Goal: Use online tool/utility: Utilize a website feature to perform a specific function

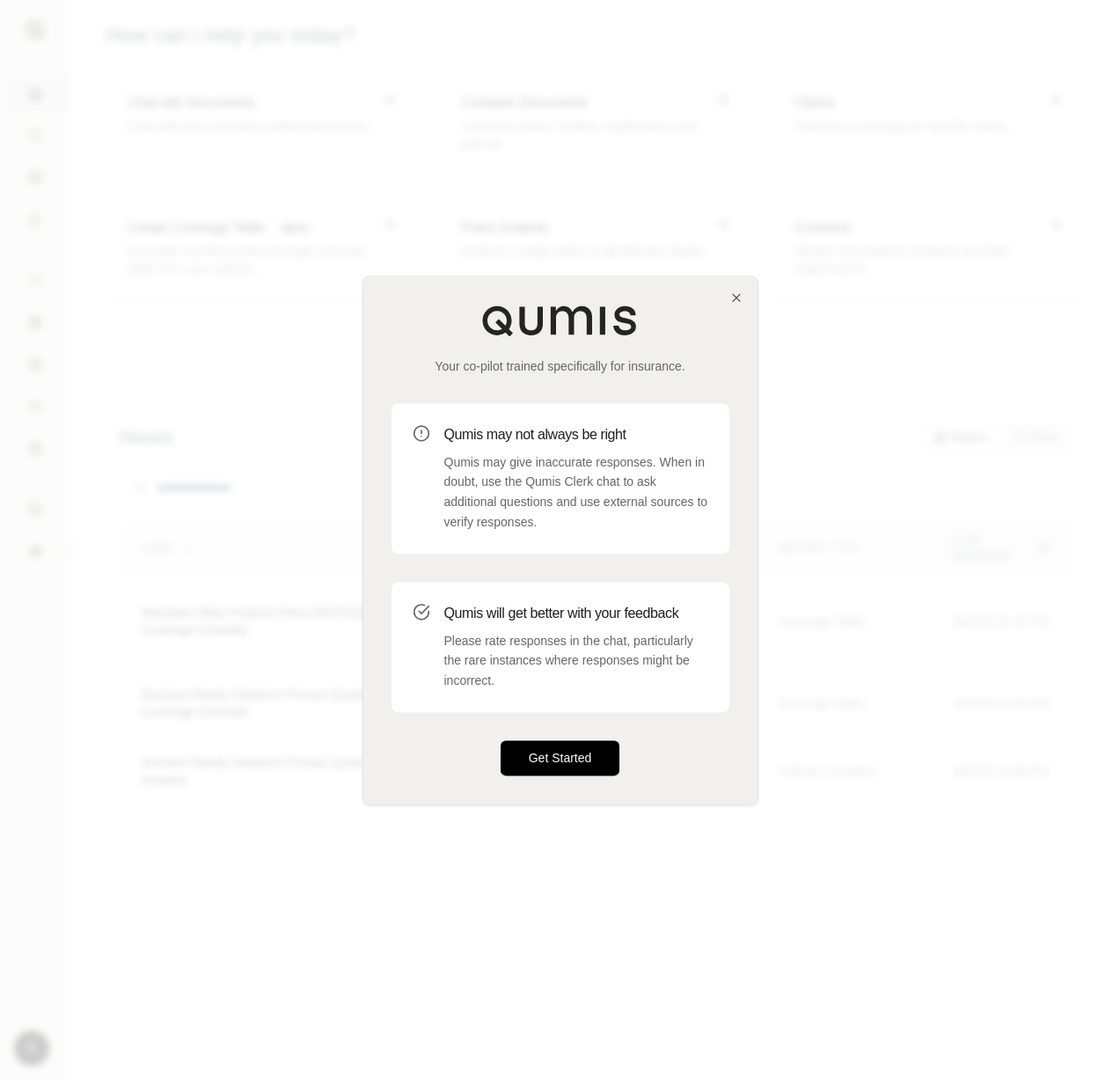
click at [554, 773] on button "Get Started" at bounding box center [561, 757] width 120 height 35
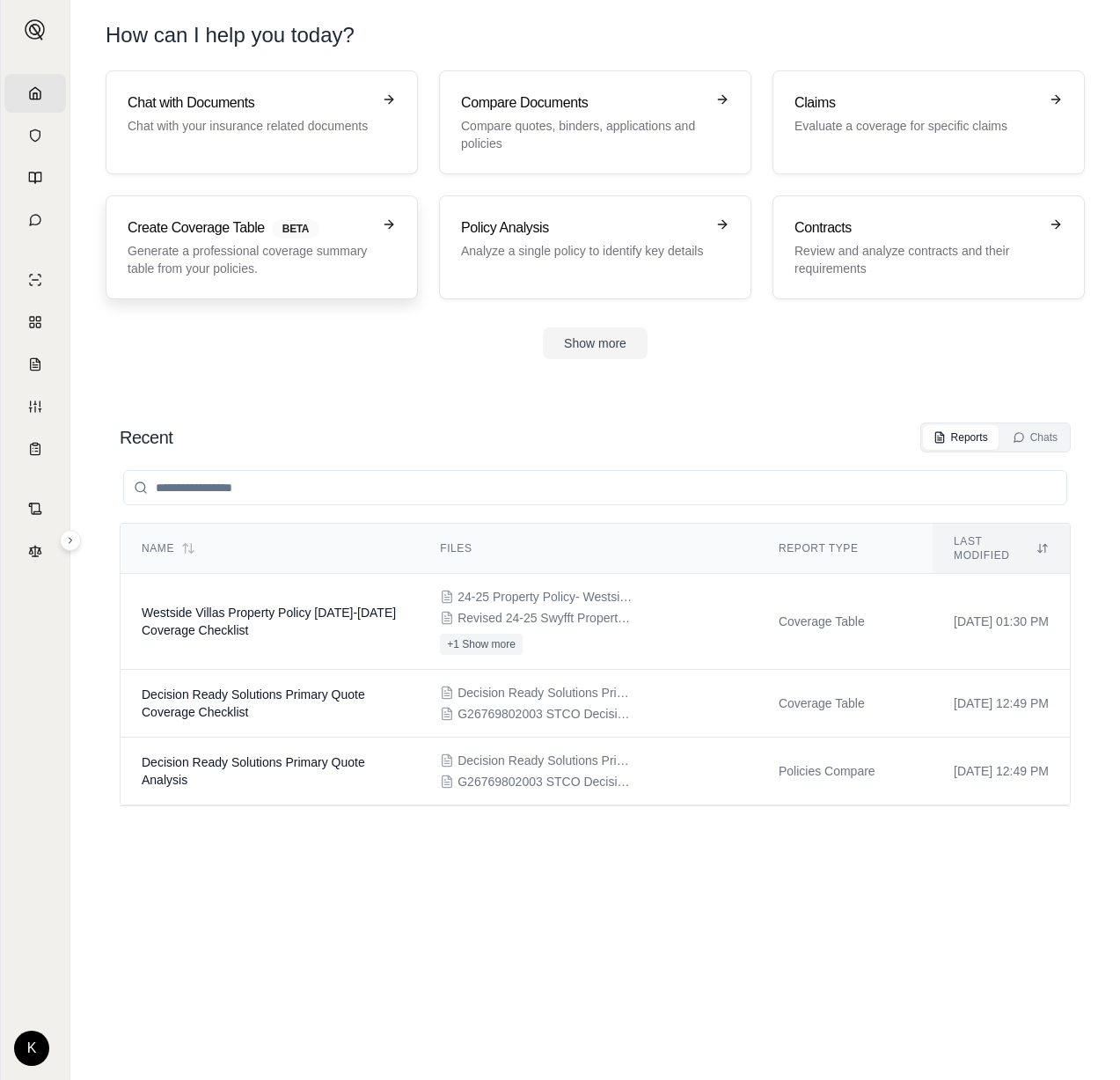
click at [233, 245] on p "Generate a professional coverage summary table from your policies." at bounding box center [249, 259] width 244 height 35
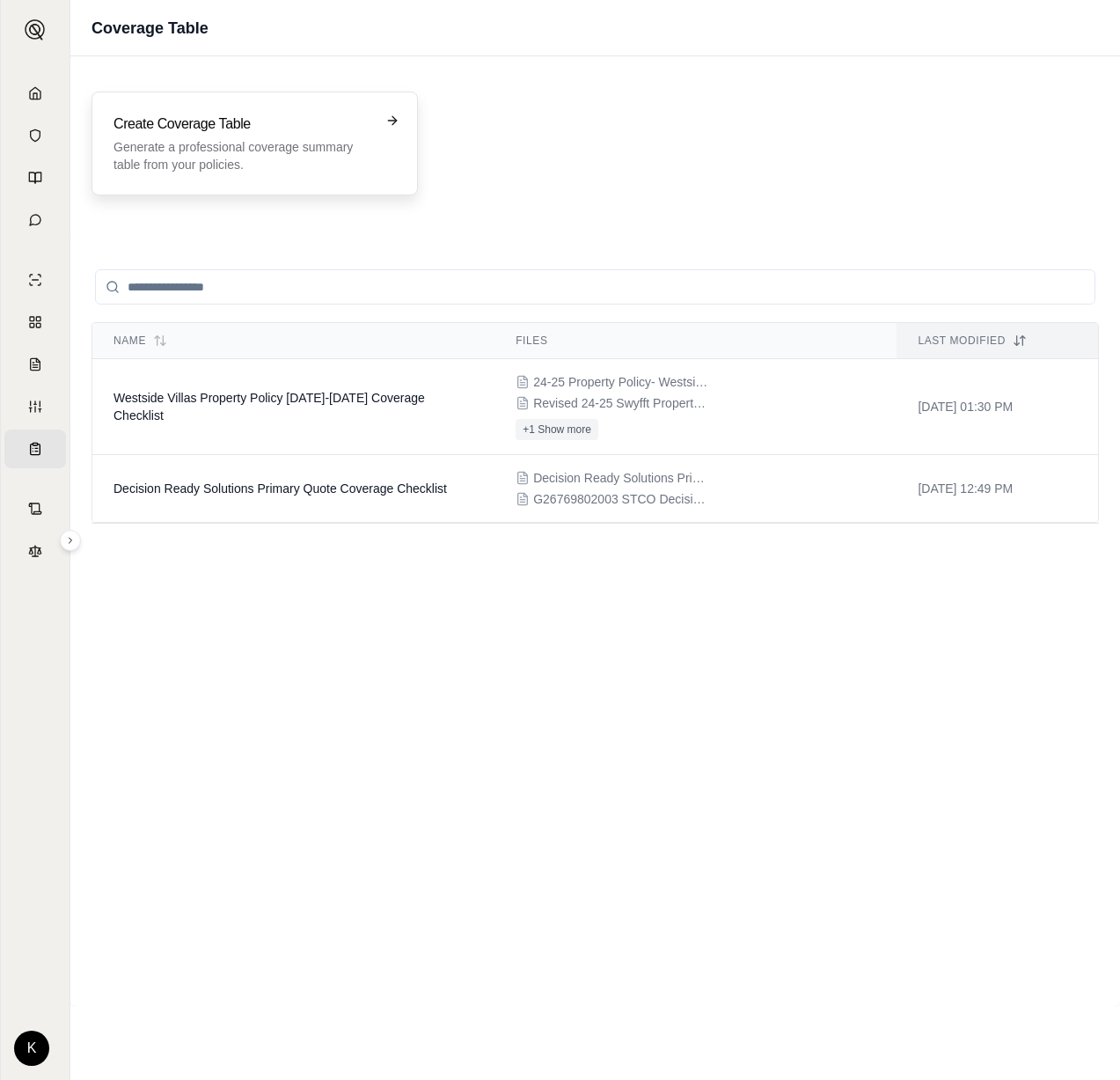
click at [288, 152] on p "Generate a professional coverage summary table from your policies." at bounding box center [243, 155] width 258 height 35
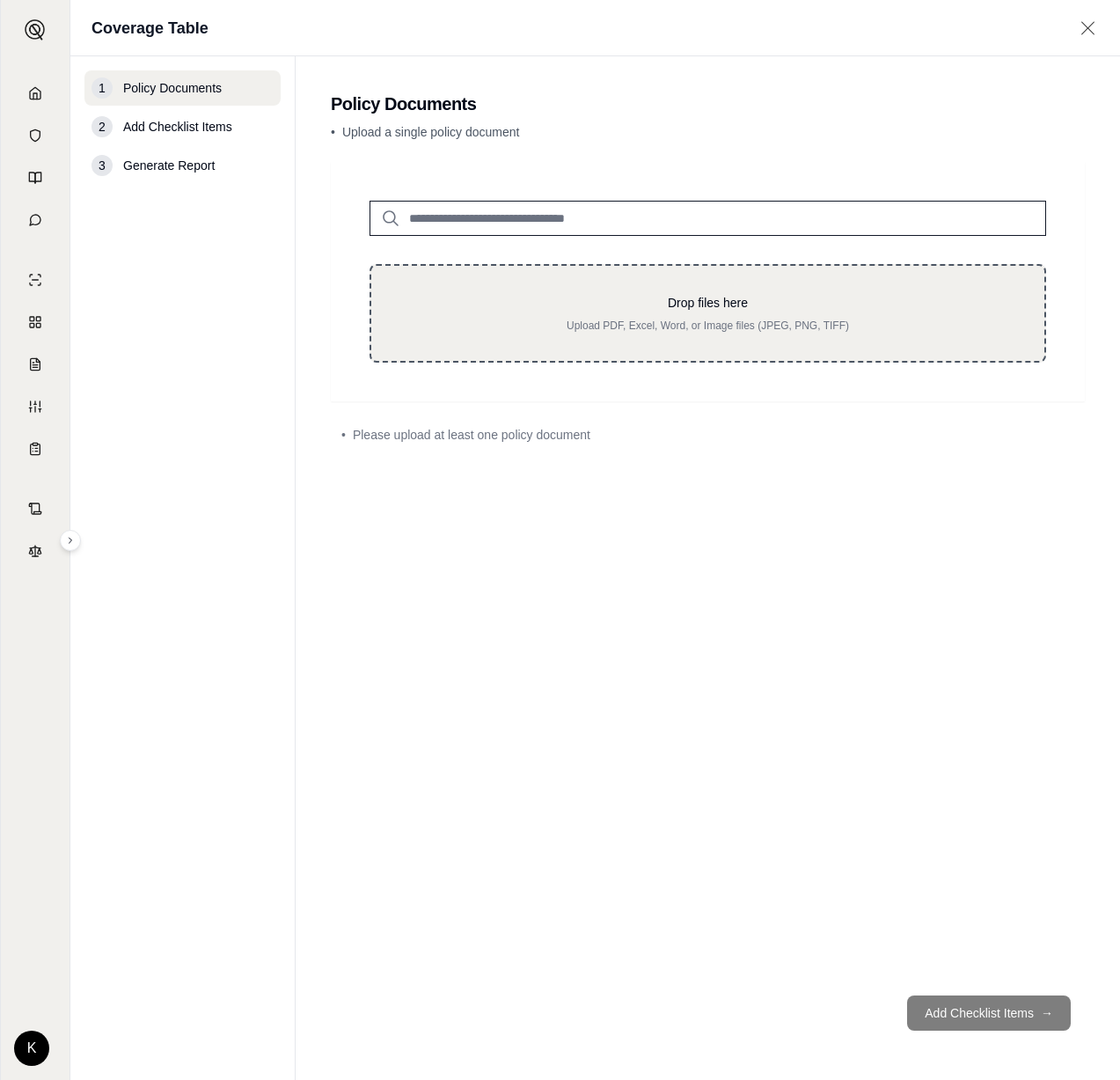
click at [683, 298] on p "Drop files here" at bounding box center [707, 302] width 616 height 17
type input "**********"
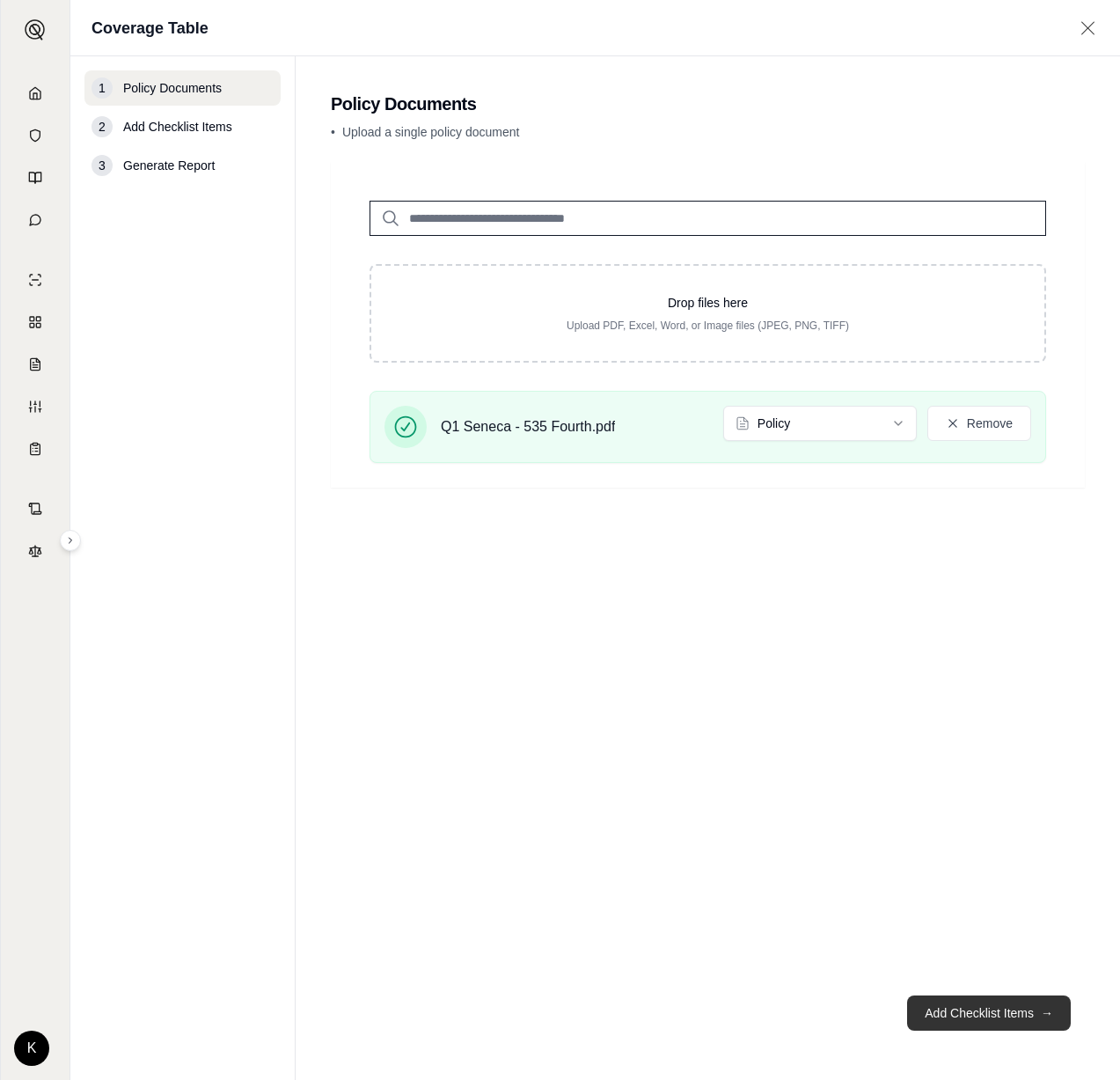
click at [945, 1014] on button "Add Checklist Items →" at bounding box center [989, 1013] width 164 height 35
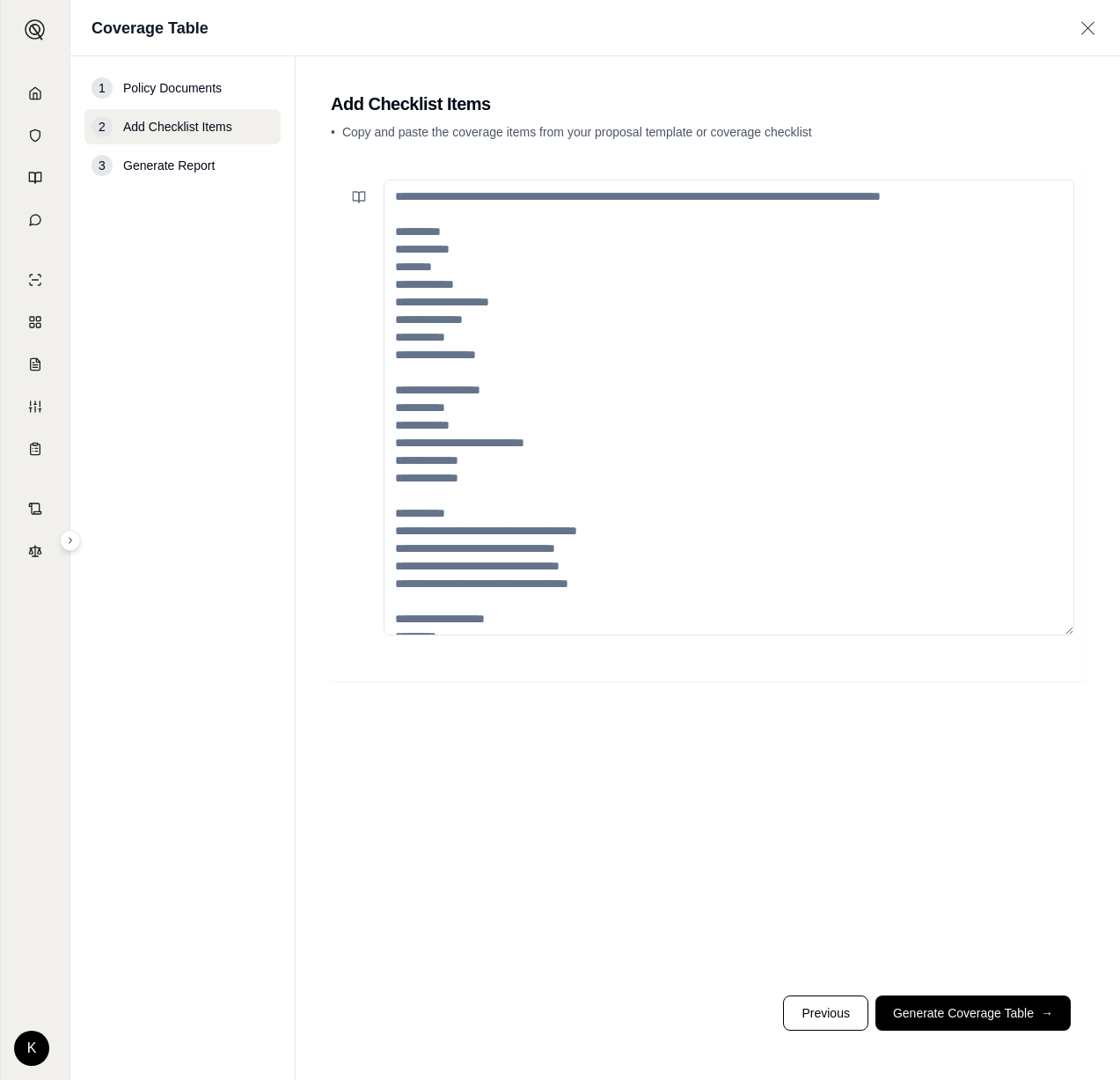
click at [452, 389] on textarea at bounding box center [729, 406] width 691 height 455
paste textarea "**********"
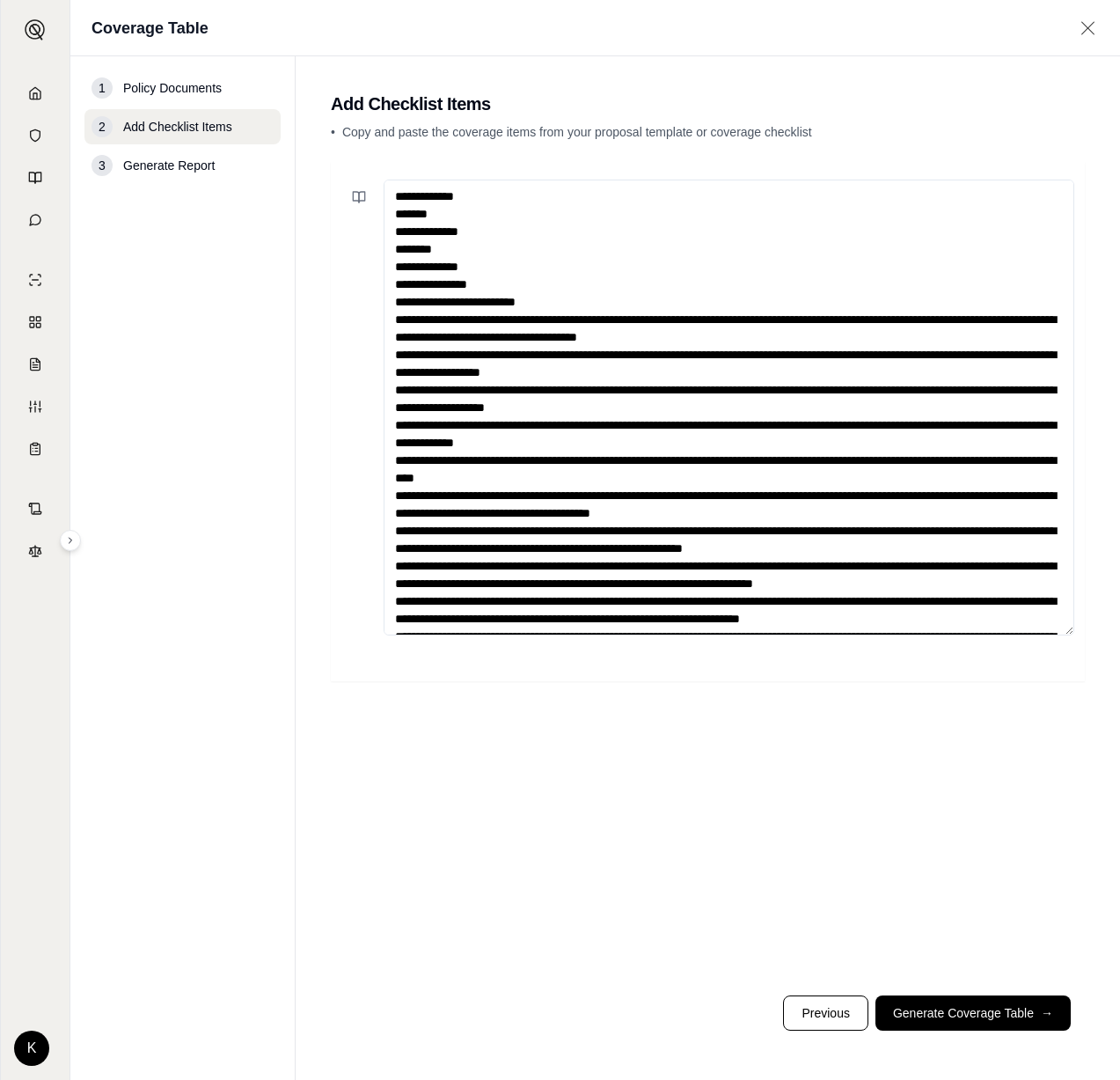
scroll to position [3000, 0]
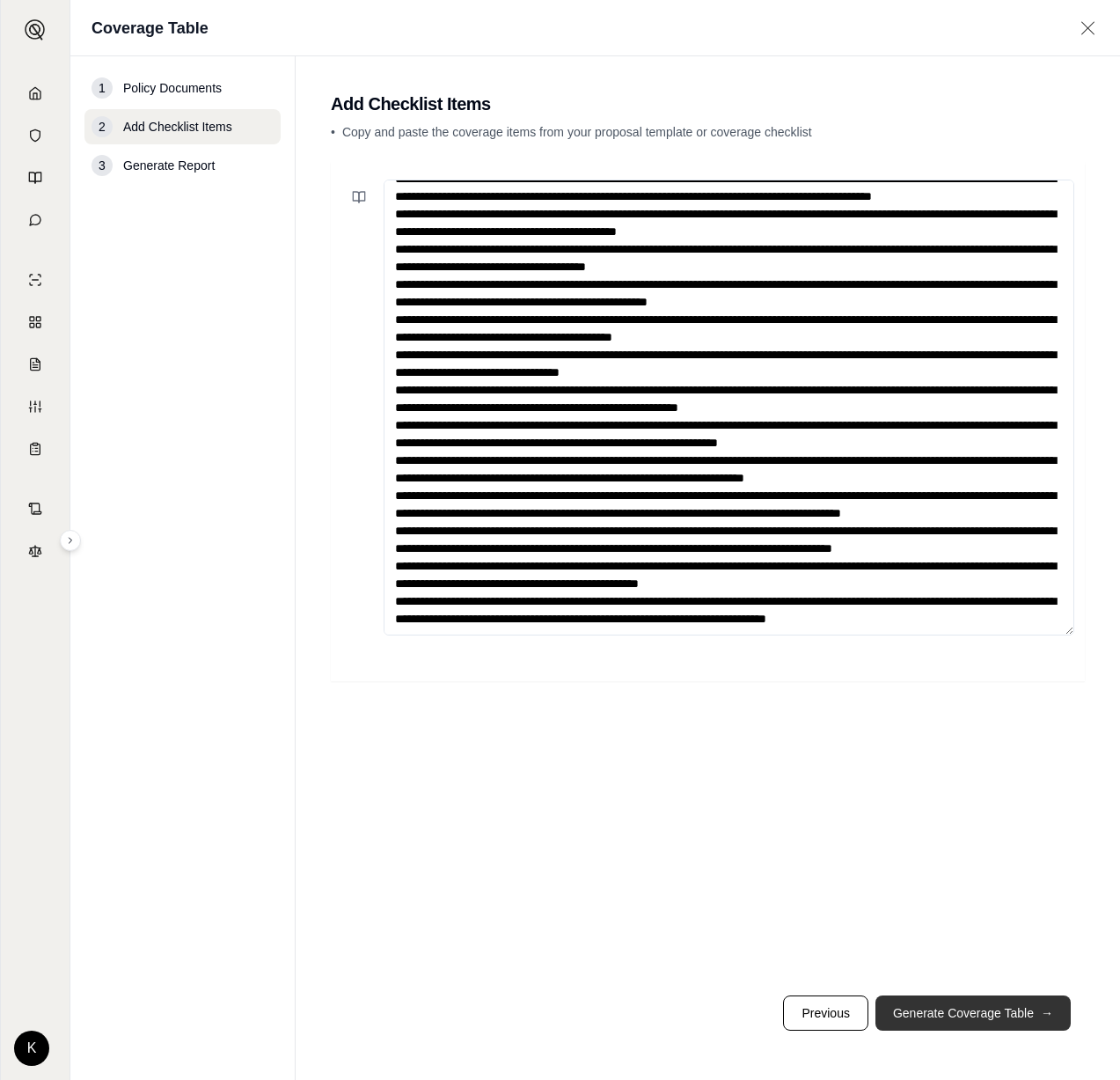
type textarea "**********"
click at [990, 1029] on button "Generate Coverage Table →" at bounding box center [973, 1013] width 195 height 35
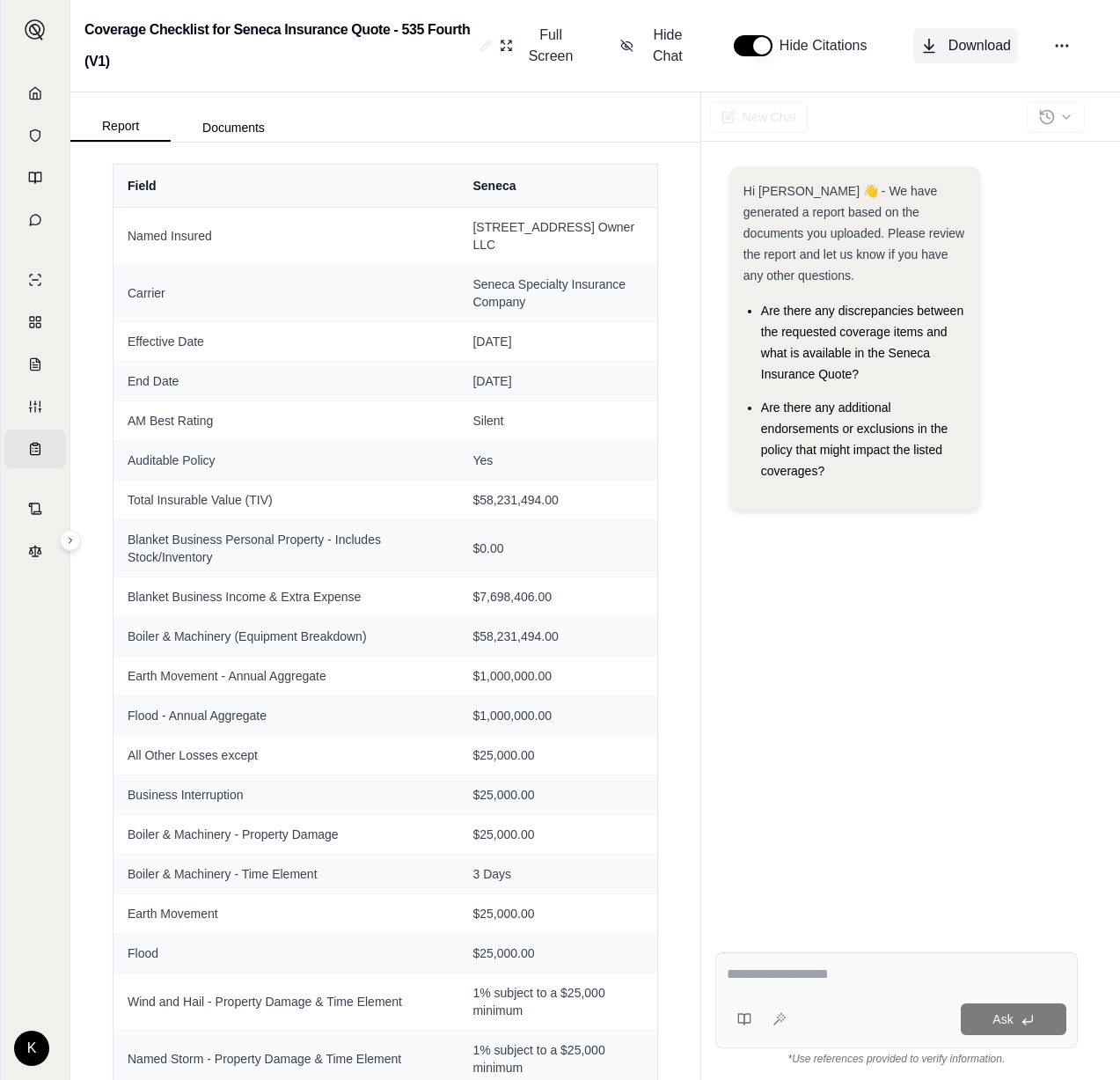
click at [962, 35] on span "Download" at bounding box center [979, 45] width 63 height 21
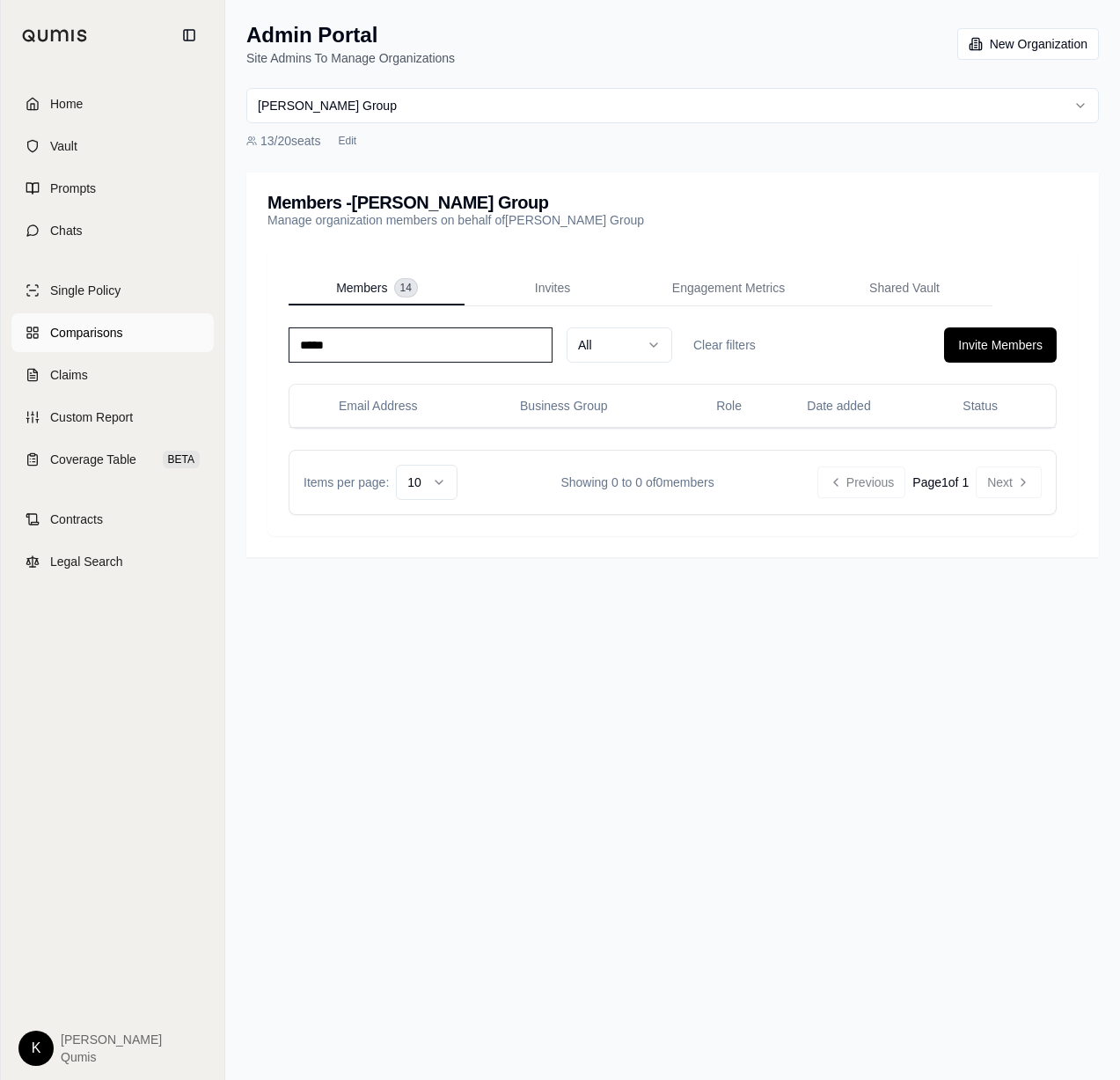
drag, startPoint x: 428, startPoint y: 349, endPoint x: 123, endPoint y: 332, distance: 305.5
click at [124, 332] on div "Home Vault Prompts Chats Single Policy Comparisons Claims Custom Report Coverag…" at bounding box center [560, 540] width 1120 height 1080
click at [753, 219] on div "Members - Hummel Group Manage organization members on behalf of Hummel Group" at bounding box center [672, 211] width 810 height 35
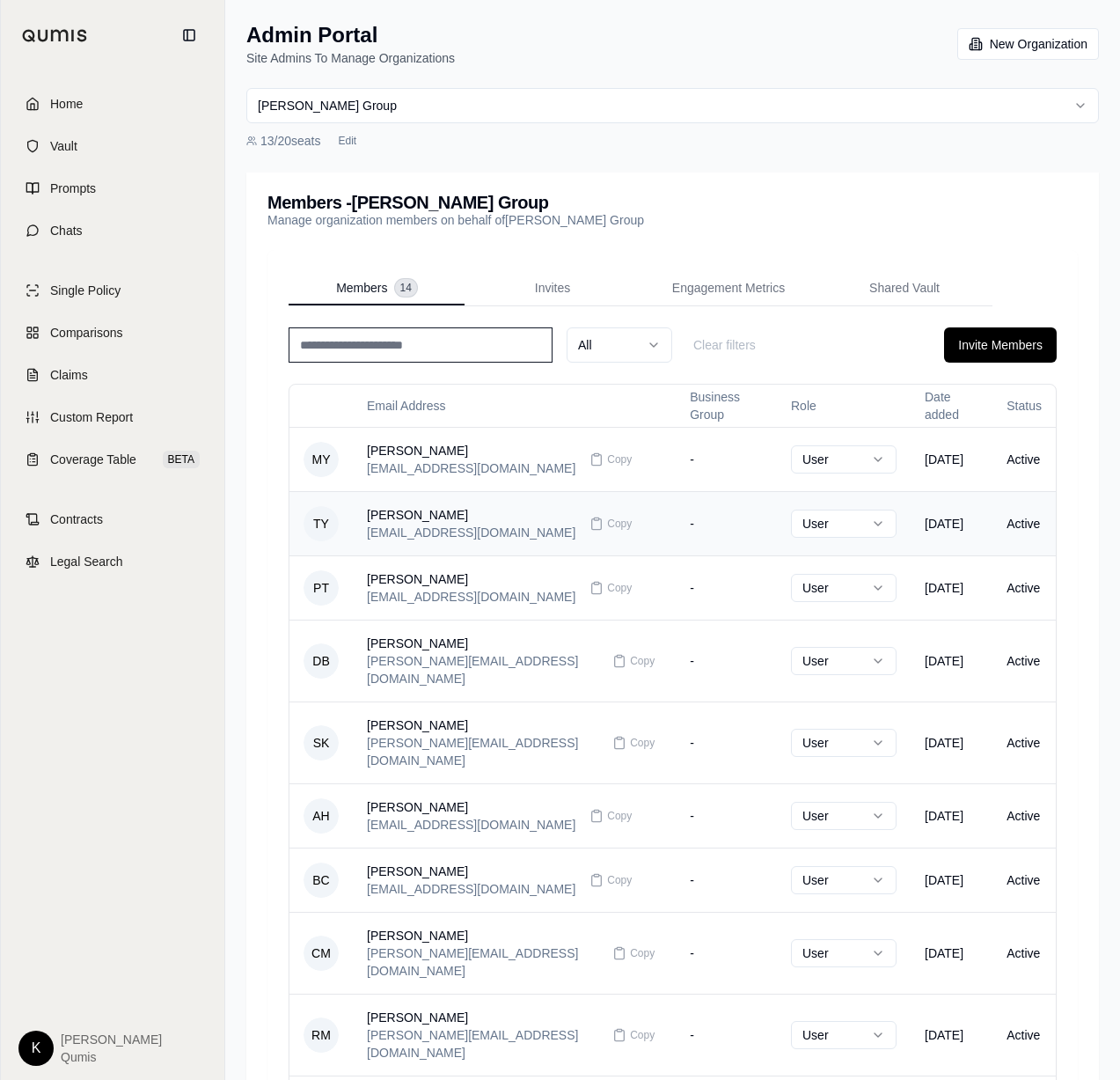
scroll to position [140, 0]
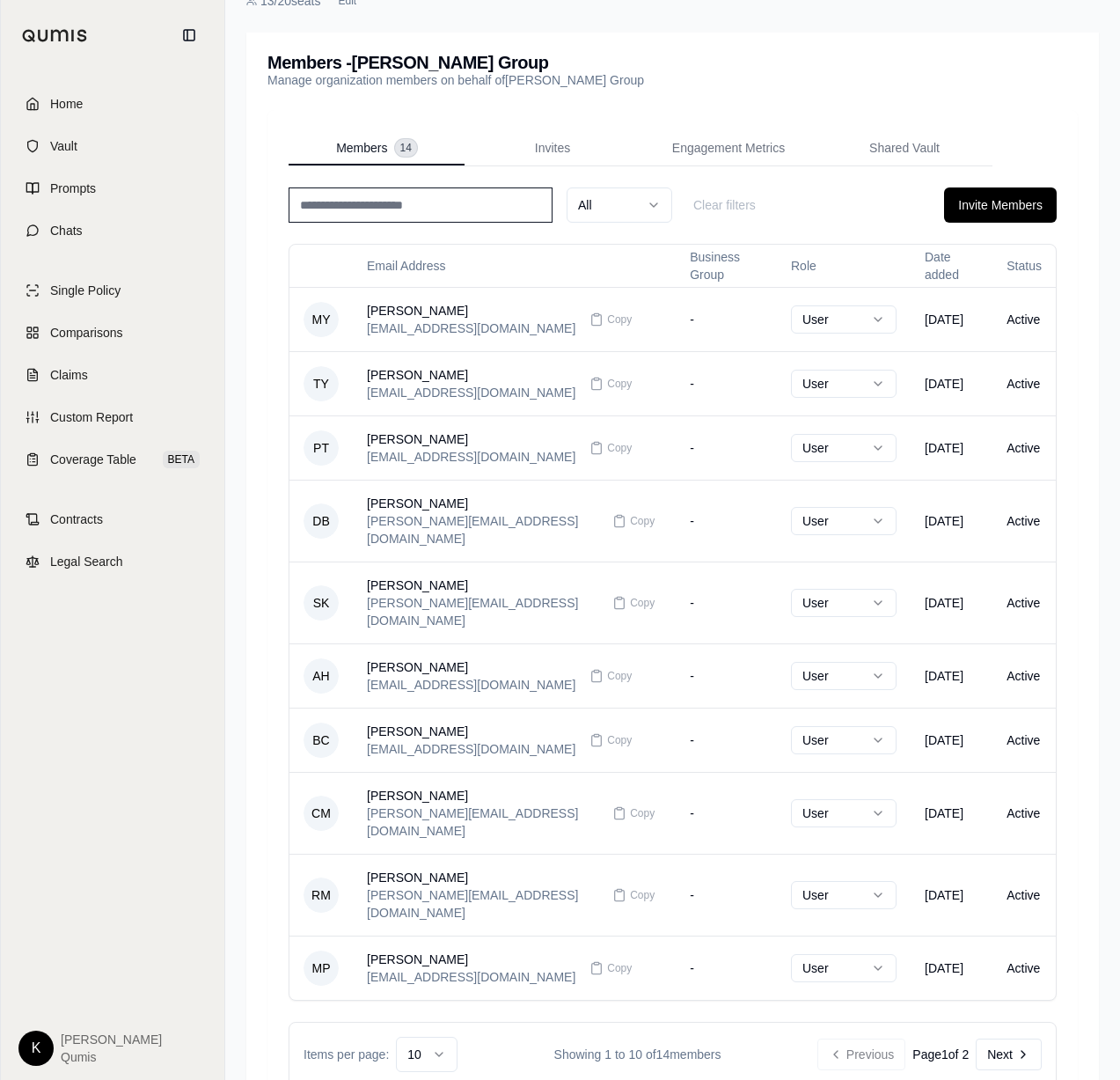
click at [421, 982] on html "Home Vault Prompts Chats Single Policy Comparisons Claims Custom Report Coverag…" at bounding box center [560, 505] width 1120 height 1290
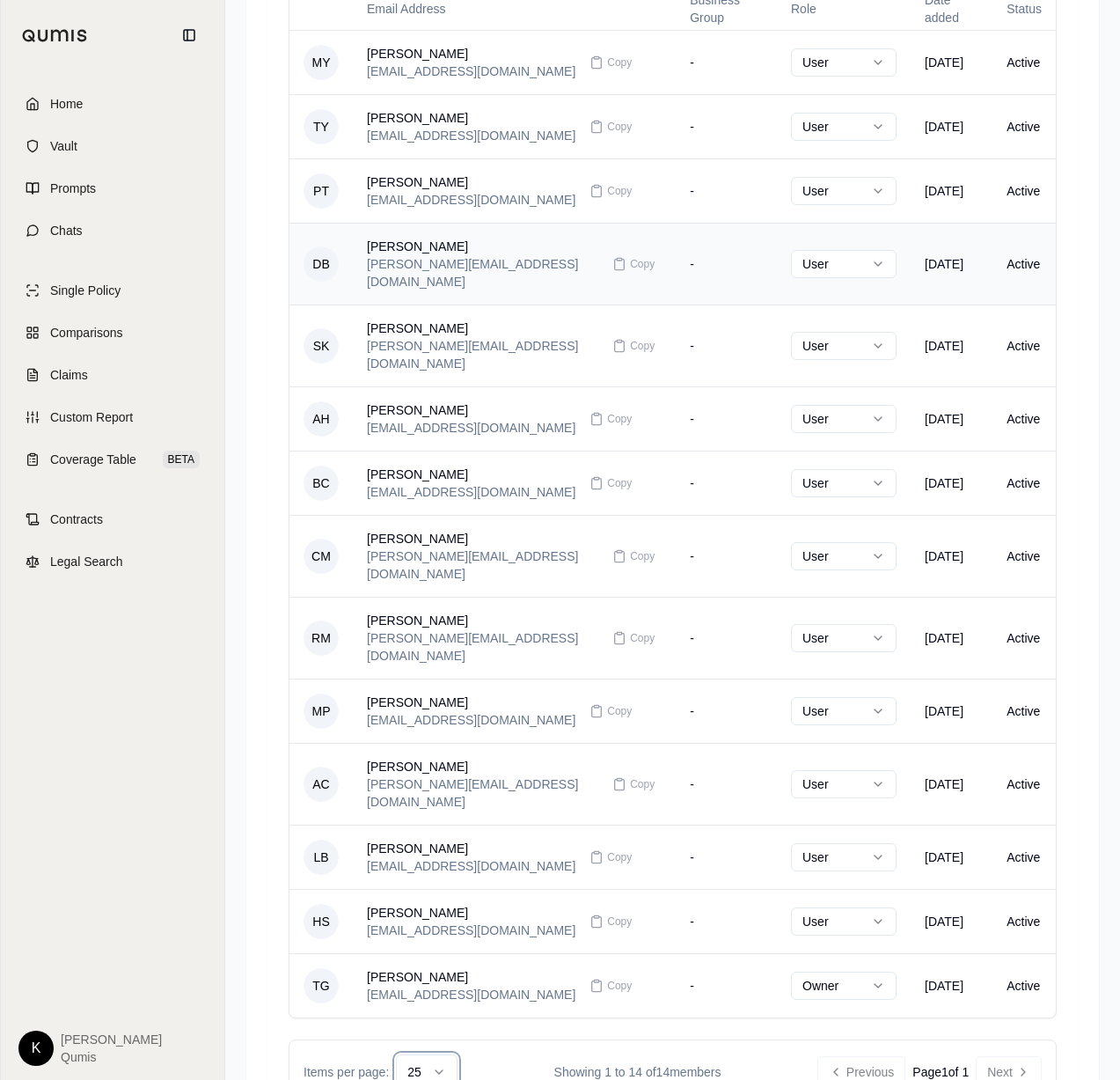
scroll to position [0, 0]
